Goal: Information Seeking & Learning: Learn about a topic

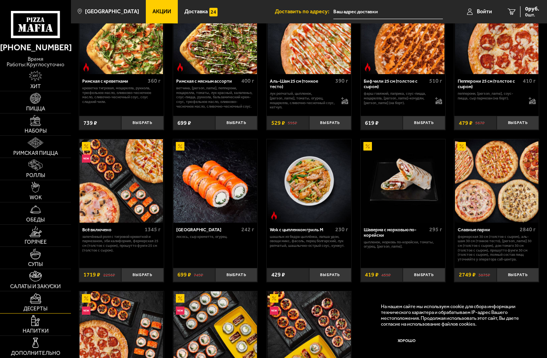
scroll to position [234, 0]
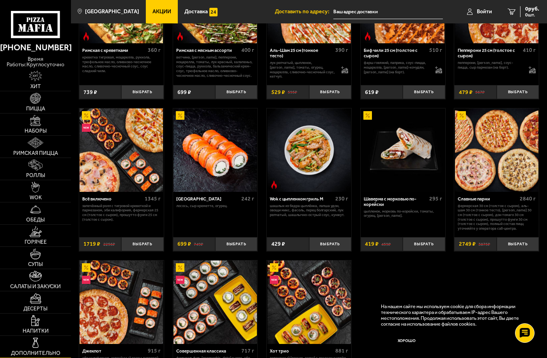
click at [49, 346] on link "Дополнительно" at bounding box center [35, 347] width 71 height 22
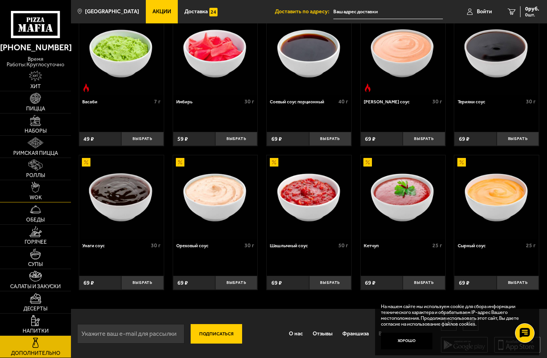
scroll to position [197, 0]
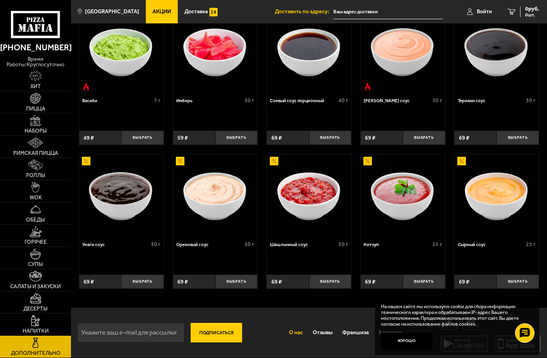
click at [296, 336] on link "О нас" at bounding box center [296, 332] width 24 height 19
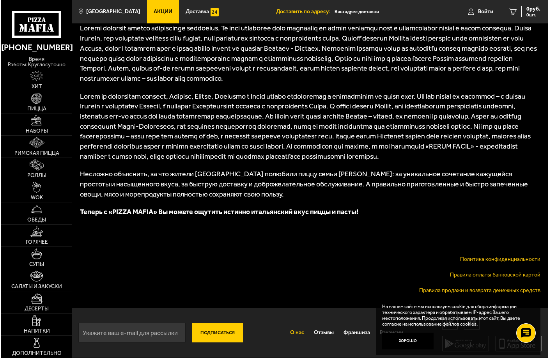
scroll to position [423, 0]
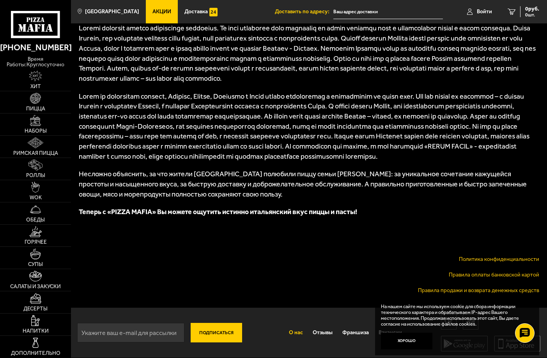
click at [480, 259] on link "Политика конфиденциальности" at bounding box center [499, 259] width 80 height 7
click at [96, 12] on span "[GEOGRAPHIC_DATA]" at bounding box center [112, 11] width 54 height 5
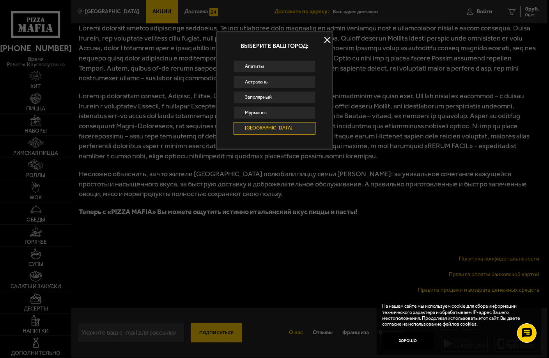
click at [326, 37] on button at bounding box center [327, 40] width 12 height 12
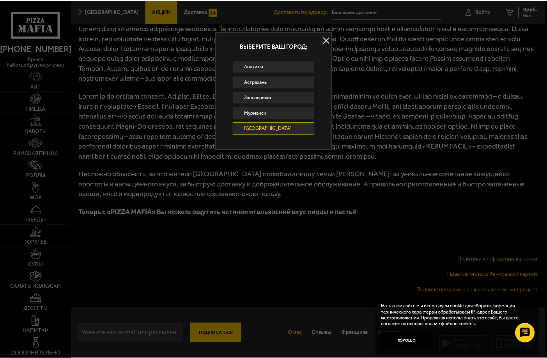
scroll to position [413, 0]
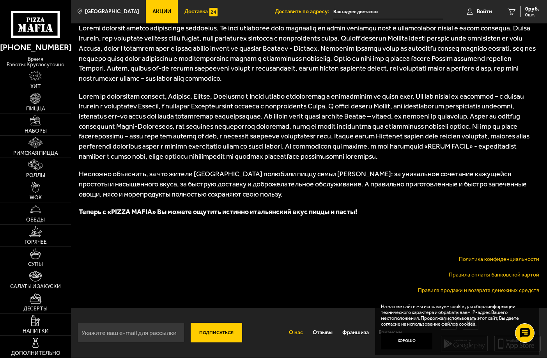
click at [209, 12] on img at bounding box center [213, 12] width 9 height 9
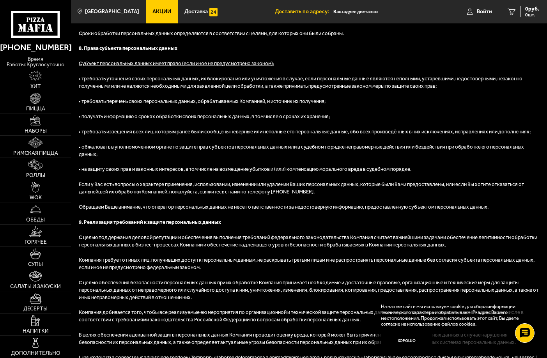
scroll to position [1670, 0]
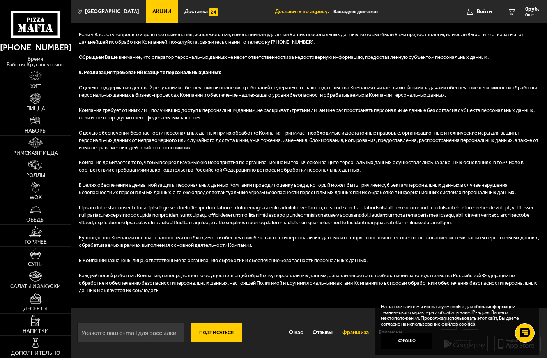
click at [349, 337] on link "Франшиза" at bounding box center [355, 332] width 36 height 19
click at [359, 332] on link "Франшиза" at bounding box center [355, 332] width 36 height 19
click at [295, 335] on link "О нас" at bounding box center [296, 332] width 24 height 19
